Goal: Task Accomplishment & Management: Use online tool/utility

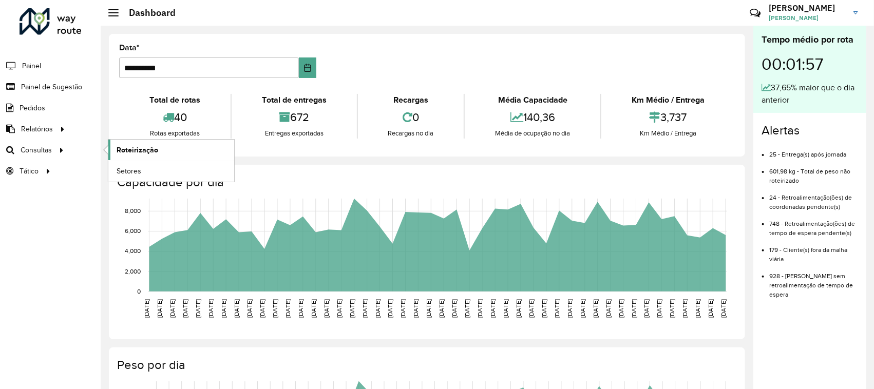
click at [119, 150] on span "Roteirização" at bounding box center [138, 150] width 42 height 11
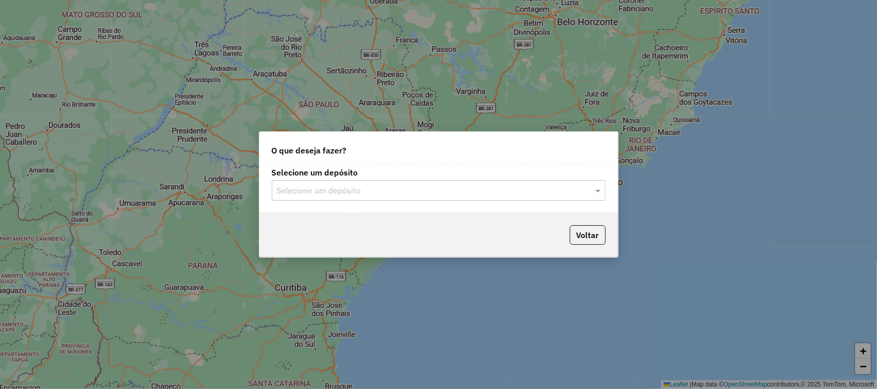
click at [316, 192] on input "text" at bounding box center [428, 191] width 303 height 12
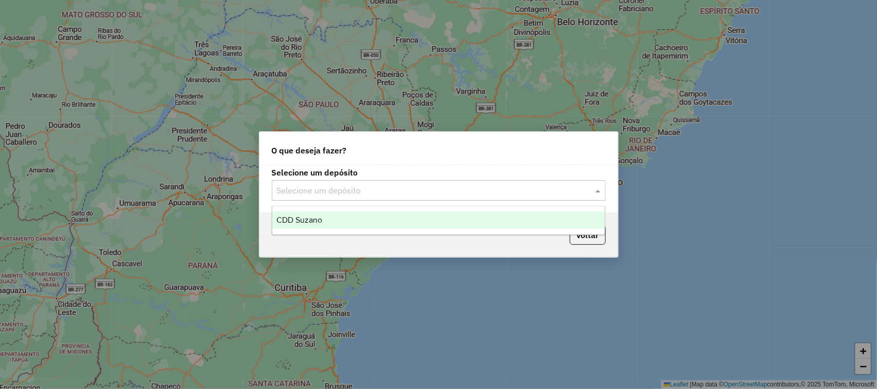
click at [335, 212] on div "CDD Suzano" at bounding box center [438, 220] width 333 height 17
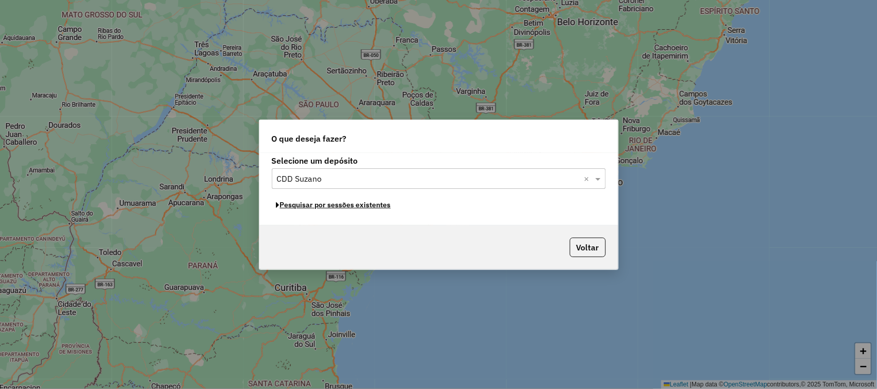
click at [323, 208] on button "Pesquisar por sessões existentes" at bounding box center [334, 205] width 124 height 16
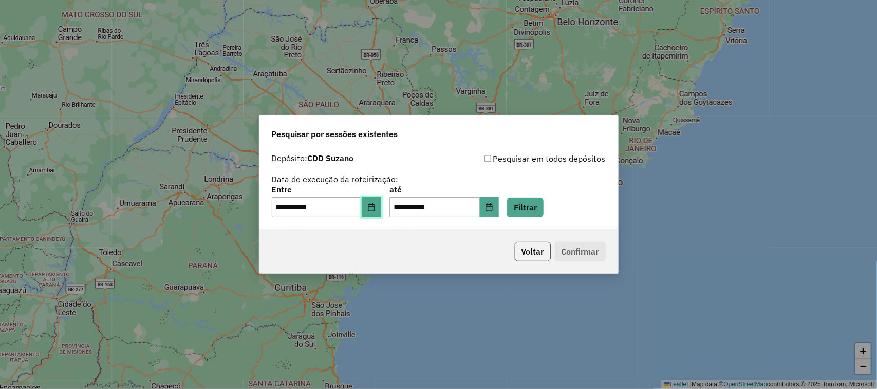
click at [381, 212] on button "Choose Date" at bounding box center [372, 207] width 20 height 21
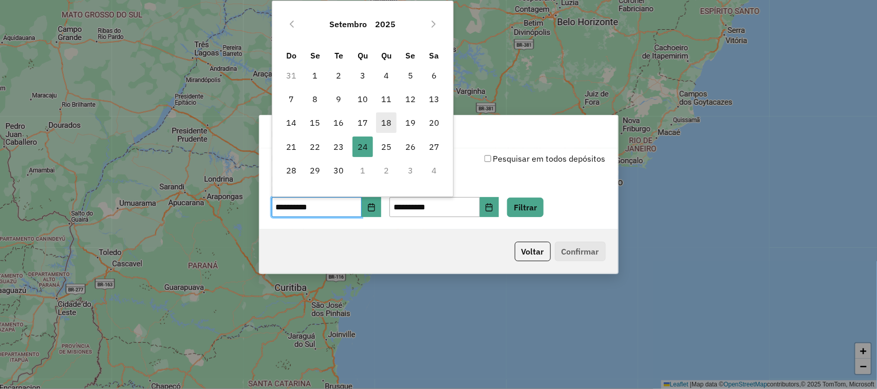
click at [383, 123] on span "18" at bounding box center [386, 122] width 21 height 21
type input "**********"
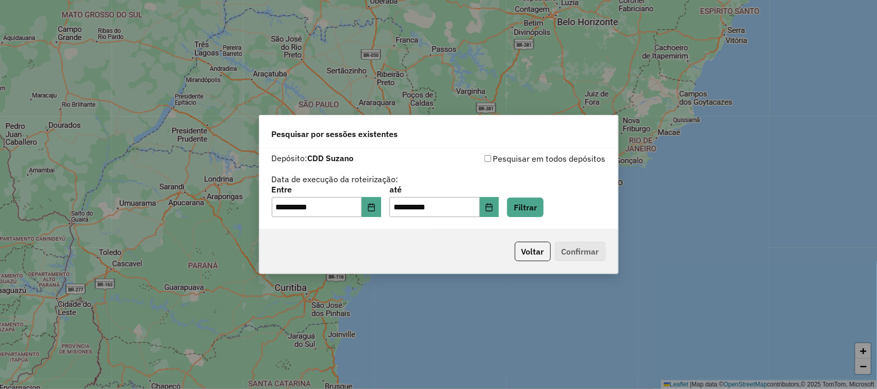
click at [499, 196] on div "**********" at bounding box center [443, 202] width 109 height 32
click at [493, 204] on icon "Choose Date" at bounding box center [489, 207] width 8 height 8
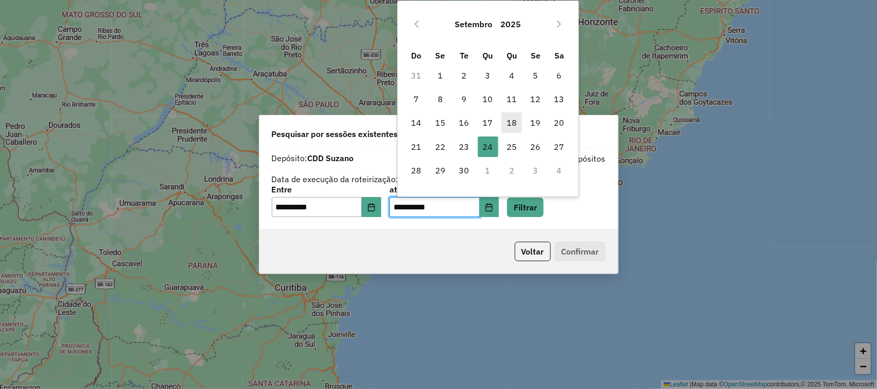
click at [515, 124] on span "18" at bounding box center [511, 122] width 21 height 21
type input "**********"
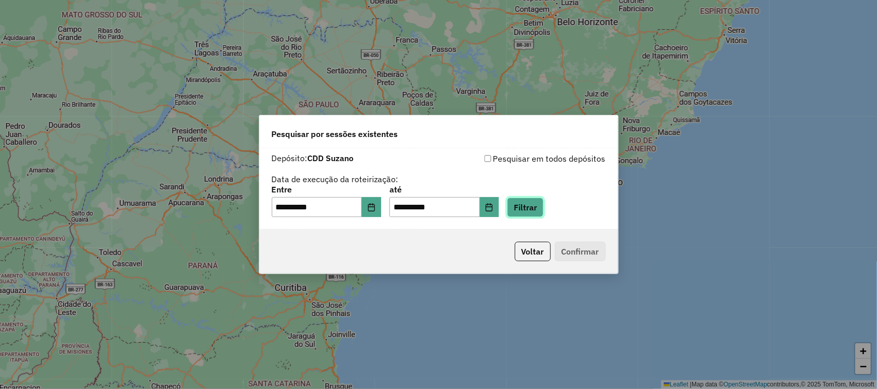
click at [543, 203] on button "Filtrar" at bounding box center [525, 208] width 36 height 20
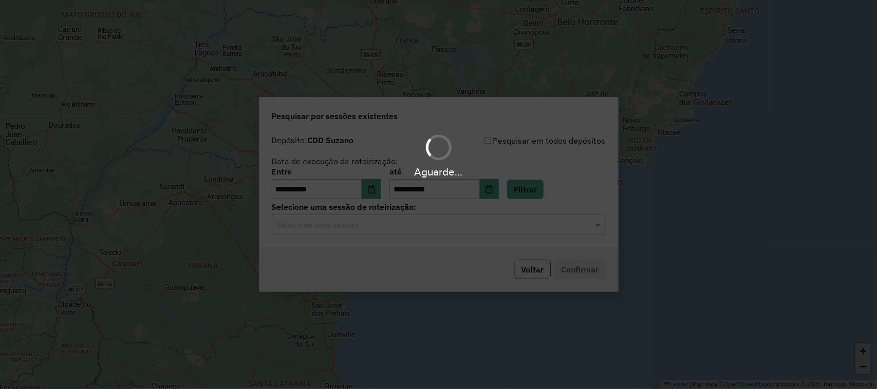
click at [447, 227] on input "text" at bounding box center [428, 225] width 303 height 12
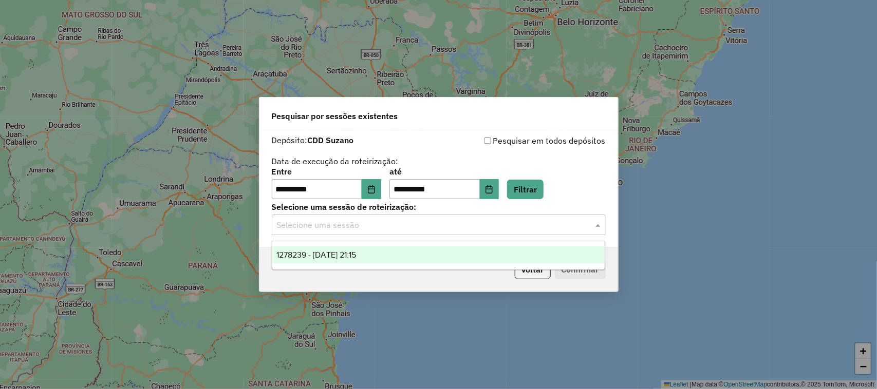
click at [422, 257] on div "1278239 - [DATE] 21:15" at bounding box center [438, 255] width 333 height 17
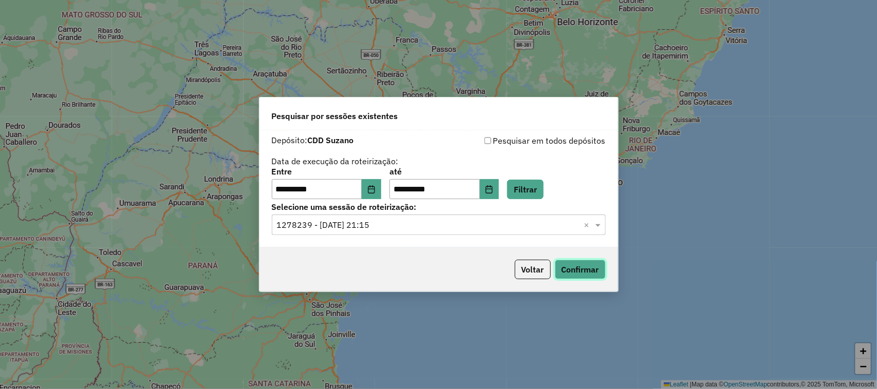
click at [591, 275] on button "Confirmar" at bounding box center [580, 270] width 51 height 20
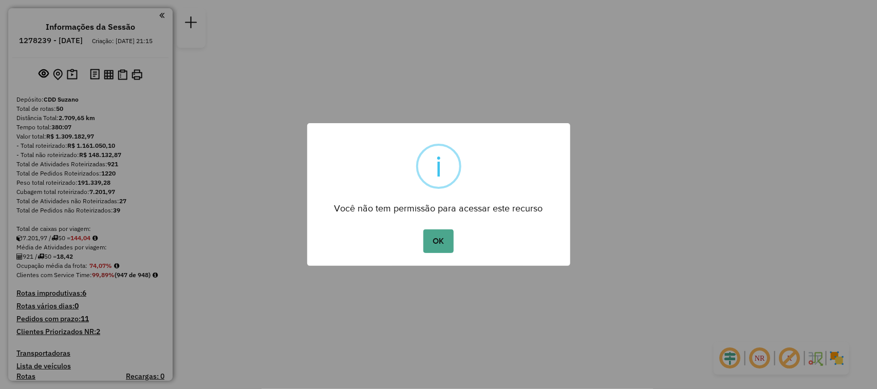
click at [423, 230] on button "OK" at bounding box center [438, 242] width 30 height 24
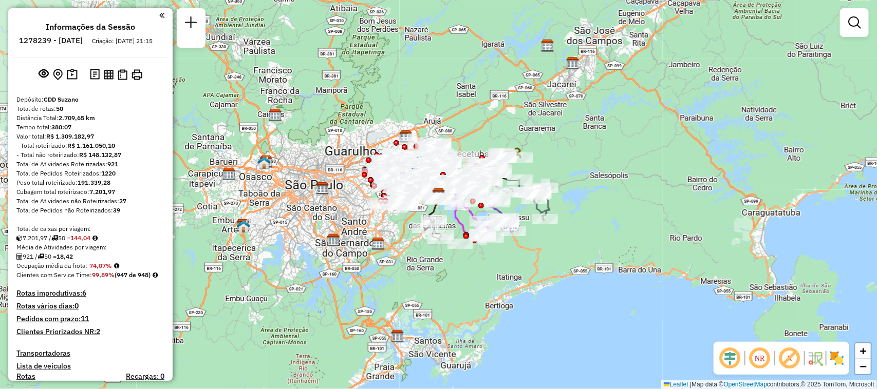
scroll to position [3210, 0]
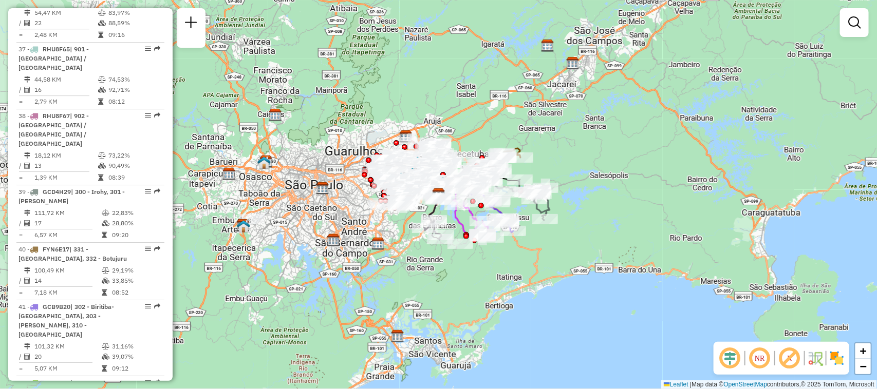
select select "**********"
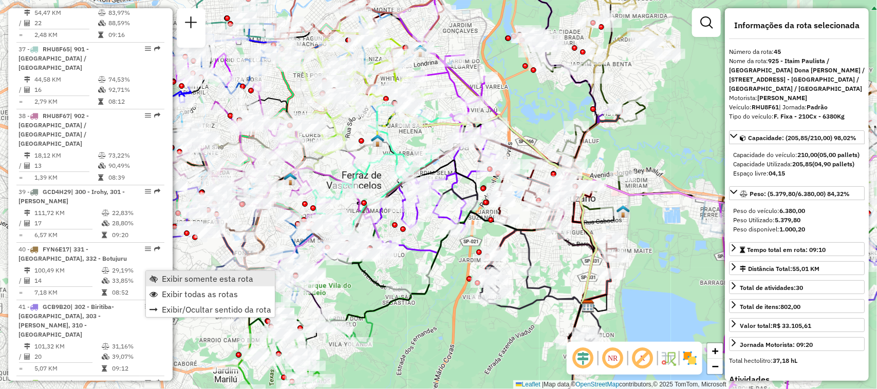
click at [183, 281] on span "Exibir somente esta rota" at bounding box center [207, 279] width 91 height 8
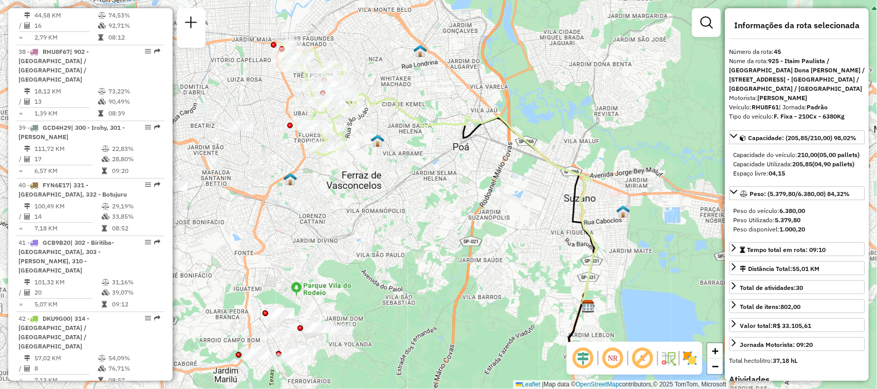
scroll to position [3338, 0]
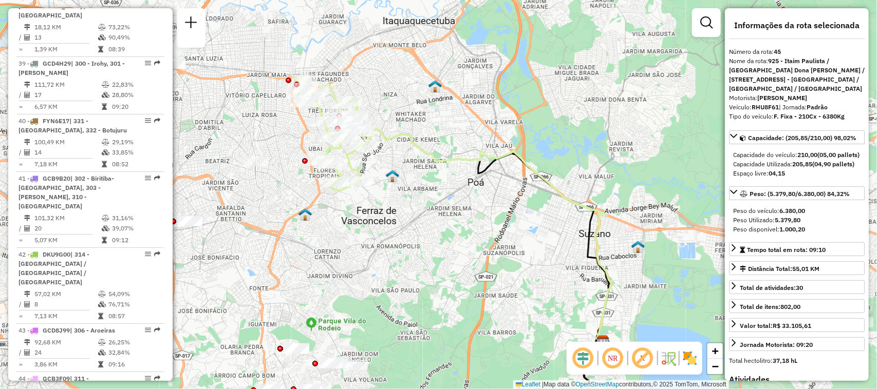
drag, startPoint x: 389, startPoint y: 182, endPoint x: 398, endPoint y: 215, distance: 33.5
click at [398, 215] on div "Janela de atendimento Grade de atendimento Capacidade Transportadoras Veículos …" at bounding box center [438, 194] width 877 height 389
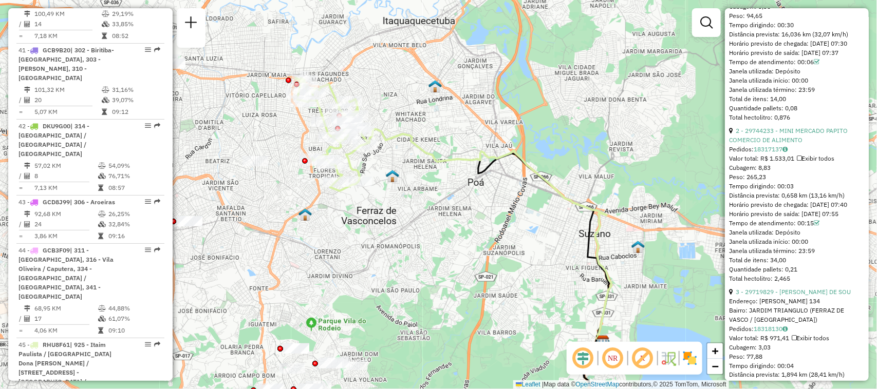
scroll to position [642, 0]
